Goal: Transaction & Acquisition: Purchase product/service

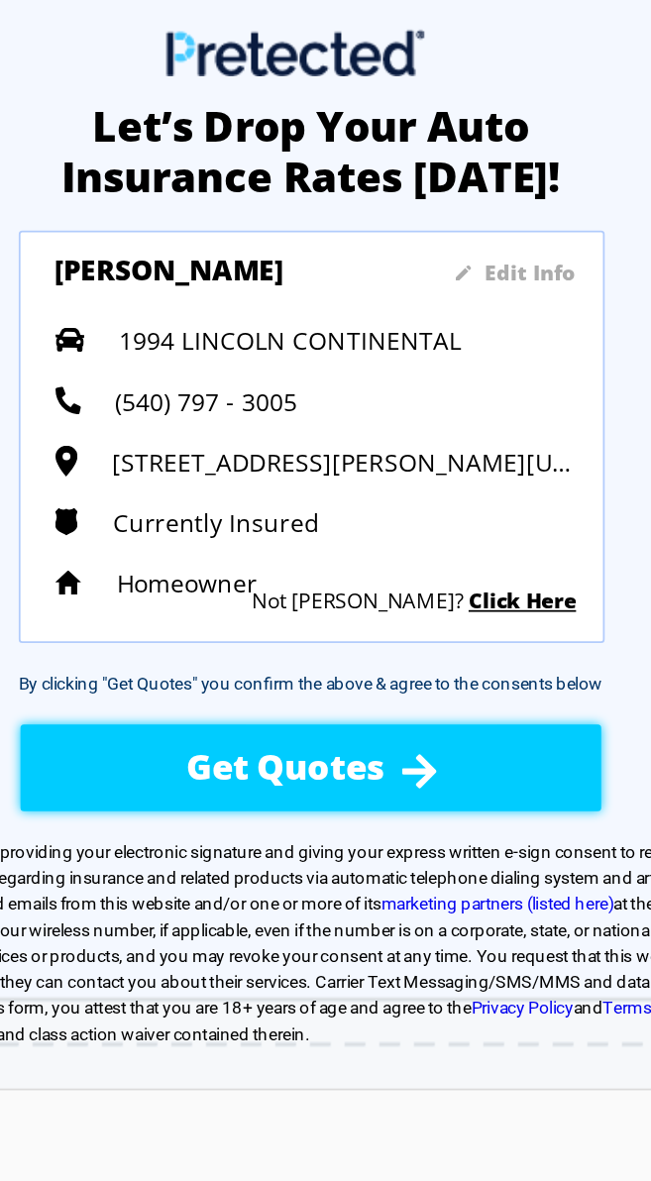
click at [383, 444] on img at bounding box center [387, 441] width 20 height 20
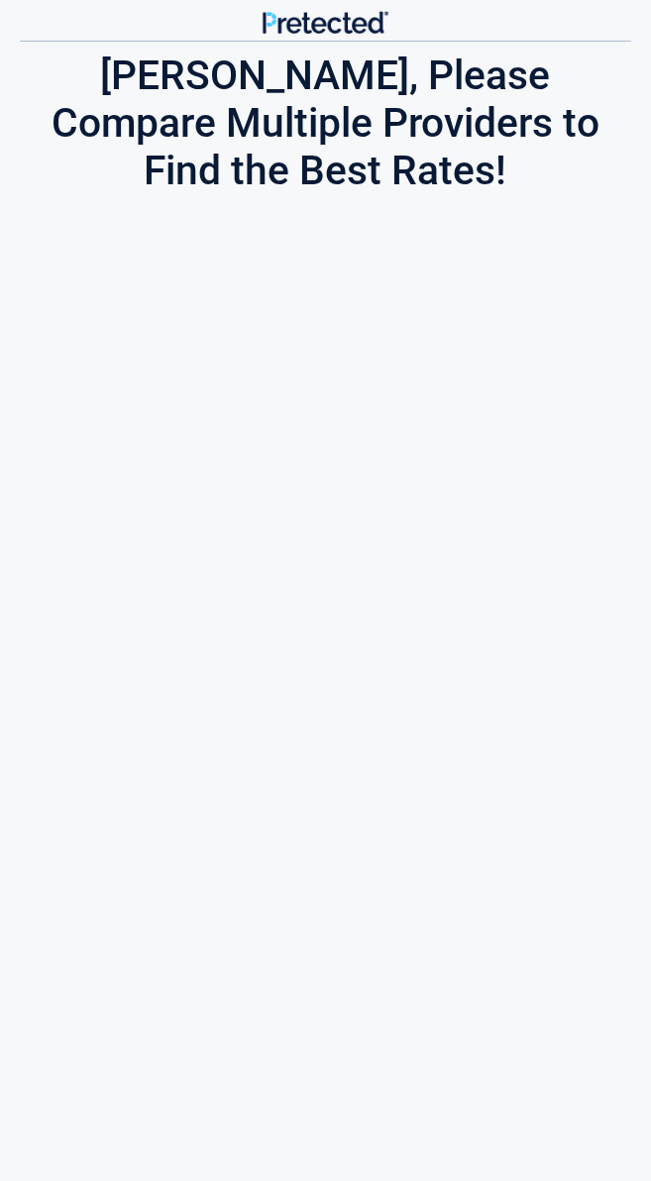
scroll to position [93, 0]
